Goal: Task Accomplishment & Management: Complete application form

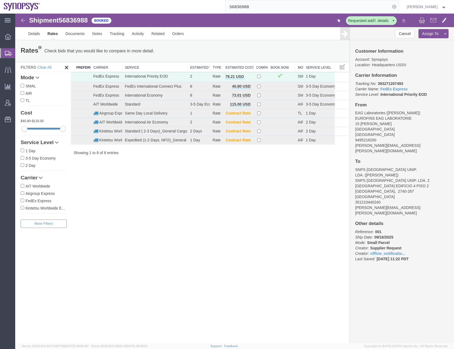
click at [284, 263] on div "Shipment 56836988 8 of 8 Booked Requested add'l. details Details Rates Document…" at bounding box center [234, 179] width 439 height 330
click at [9, 52] on icon at bounding box center [8, 53] width 7 height 5
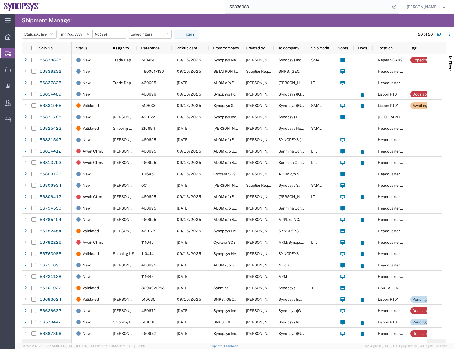
click at [238, 2] on input "56836988" at bounding box center [308, 6] width 165 height 13
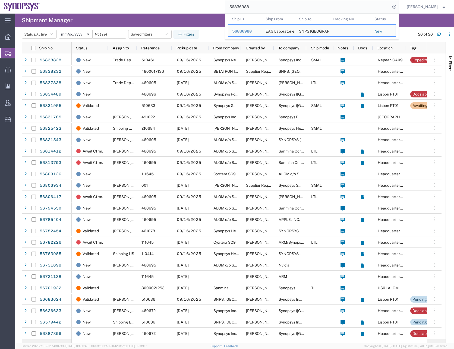
click at [238, 2] on input "56836988" at bounding box center [308, 6] width 165 height 13
paste input "785404"
type input "56785404"
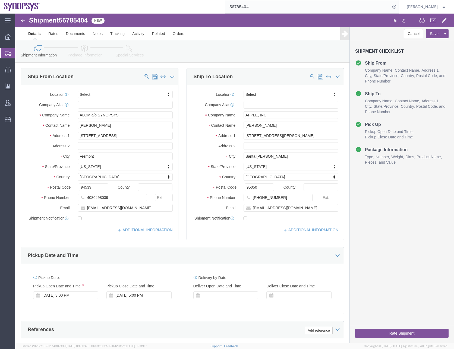
select select
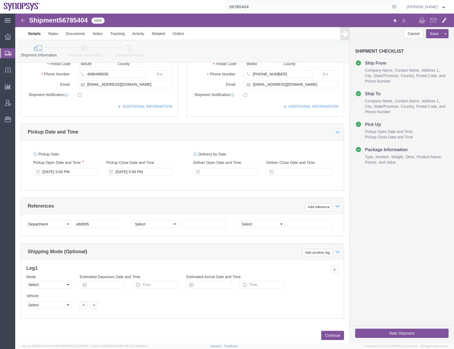
scroll to position [137, 0]
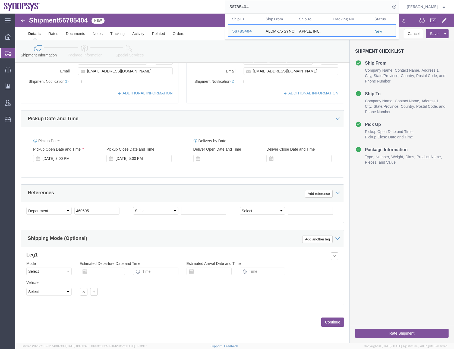
click button "Continue"
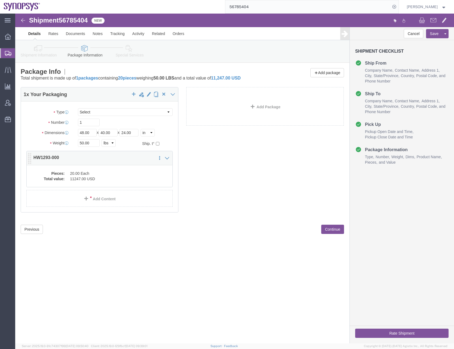
click dd "11247.00 USD"
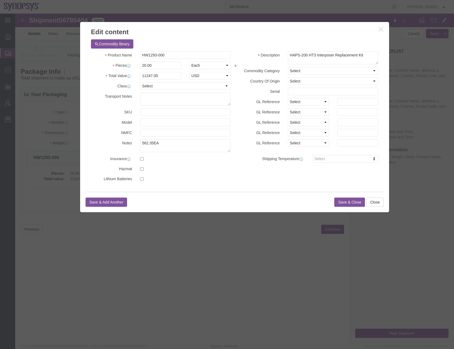
click button "Save & Close"
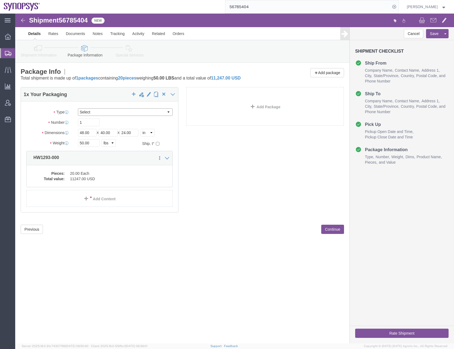
click select "Select Bale(s) Basket(s) Bolt(s) Bottle(s) Buckets Bulk Bundle(s) Can(s) Cardbo…"
select select "CRTN"
click select "Select Bale(s) Basket(s) Bolt(s) Bottle(s) Buckets Bulk Bundle(s) Can(s) Cardbo…"
type input "20"
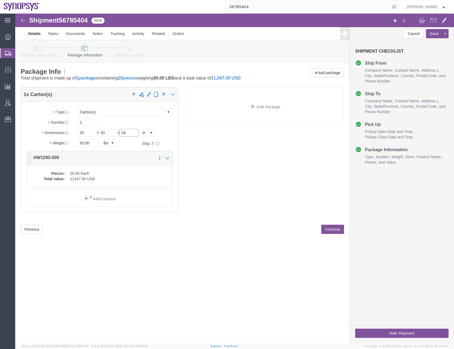
type input "24"
type input "18"
click div "1 x Carton(s) Package Type Select Bale(s) Basket(s) Bolt(s) Bottle(s) Buckets B…"
click dd "11247.00 USD"
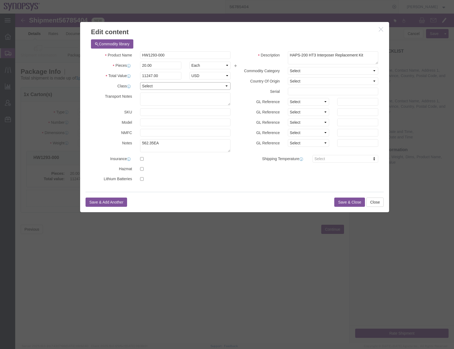
click select "Select 50 55 60 65 70 85 92.5 100 125 175 250 300 400"
select select "50"
click select "Select 50 55 60 65 70 85 92.5 100 125 175 250 300 400"
click select "Select [GEOGRAPHIC_DATA] [GEOGRAPHIC_DATA] [GEOGRAPHIC_DATA] [GEOGRAPHIC_DATA] …"
select select "US"
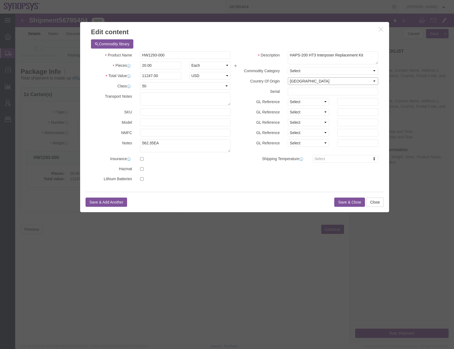
click select "Select [GEOGRAPHIC_DATA] [GEOGRAPHIC_DATA] [GEOGRAPHIC_DATA] [GEOGRAPHIC_DATA] …"
click button "Save & Close"
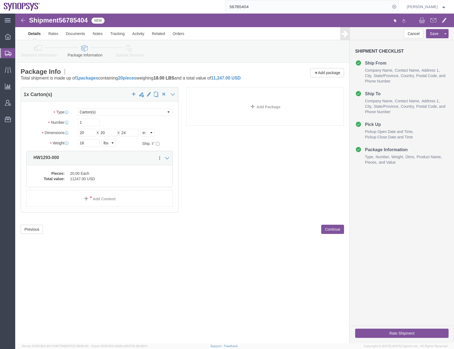
click div "Previous Continue"
click button "Continue"
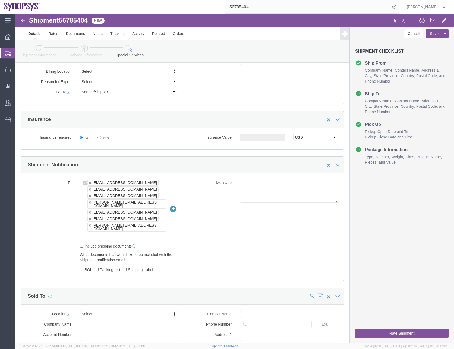
scroll to position [299, 0]
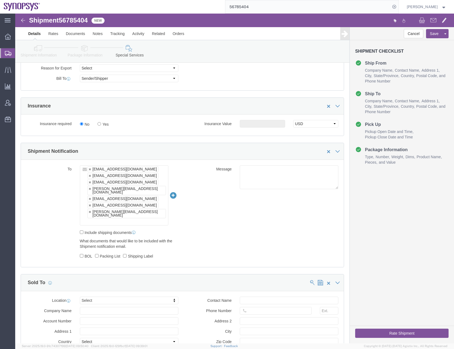
click ul "[EMAIL_ADDRESS][DOMAIN_NAME] [EMAIL_ADDRESS][DOMAIN_NAME] [EMAIL_ADDRESS][DOMAI…"
type input "[EMAIL_ADDRESS][DOMAIN_NAME]"
type input "[EMAIL_ADDRESS][DOMAIN_NAME],[EMAIL_ADDRESS][DOMAIN_NAME],[EMAIL_ADDRESS][DOMAI…"
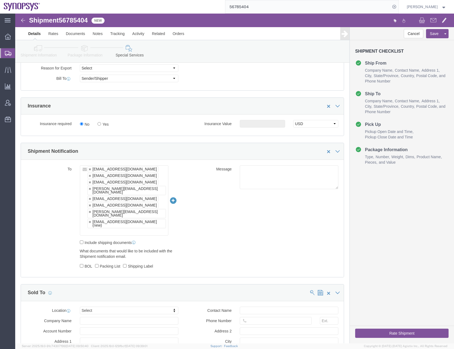
click div "To [EMAIL_ADDRESS][DOMAIN_NAME] [EMAIL_ADDRESS][DOMAIN_NAME] [EMAIL_ADDRESS][DO…"
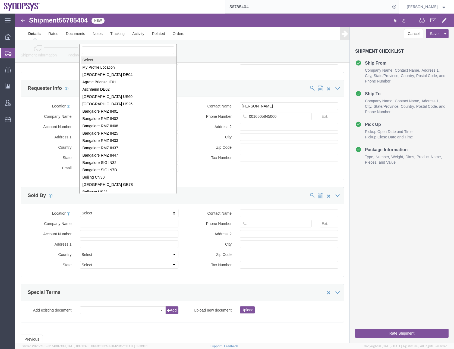
scroll to position [1, 0]
select select "MYPROFILE"
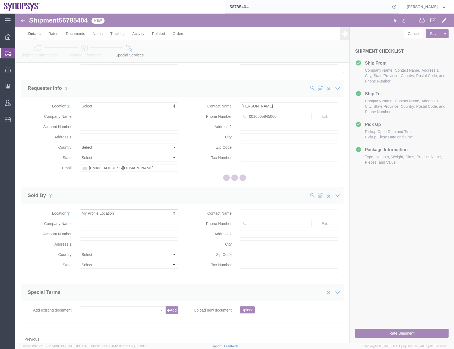
type input "[STREET_ADDRESS]"
select select "US"
type input "[PERSON_NAME]"
type input "0016505845000"
type input "Sunnyvale"
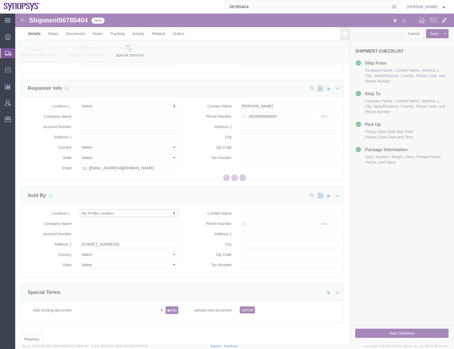
type input "94085"
type input "[US_EMPLOYER_IDENTIFICATION_NUMBER]"
type input "Synopsys Headquarters USSV"
select select "CA"
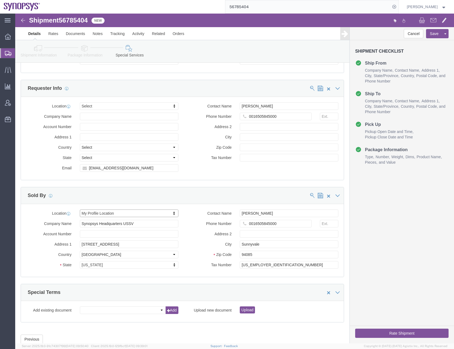
click div "Cancel Save Assign To Clone Shipment Save As Template Shipment Checklist Ship F…"
click input "0016505845000"
type input "6505845000"
click div "Cancel Save Assign To Clone Shipment Save As Template Shipment Checklist Ship F…"
click button "Rate Shipment"
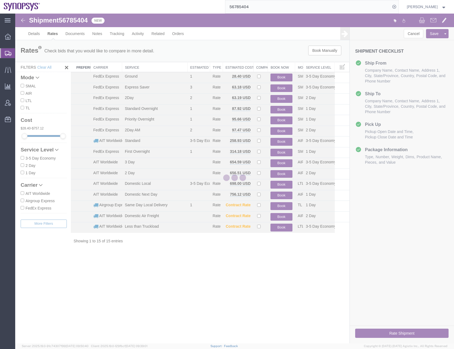
scroll to position [0, 0]
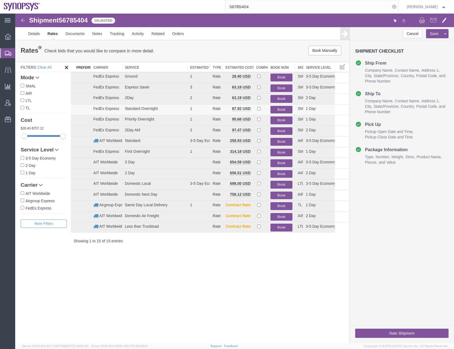
click at [284, 109] on button "Book" at bounding box center [282, 110] width 22 height 8
